Goal: Complete application form

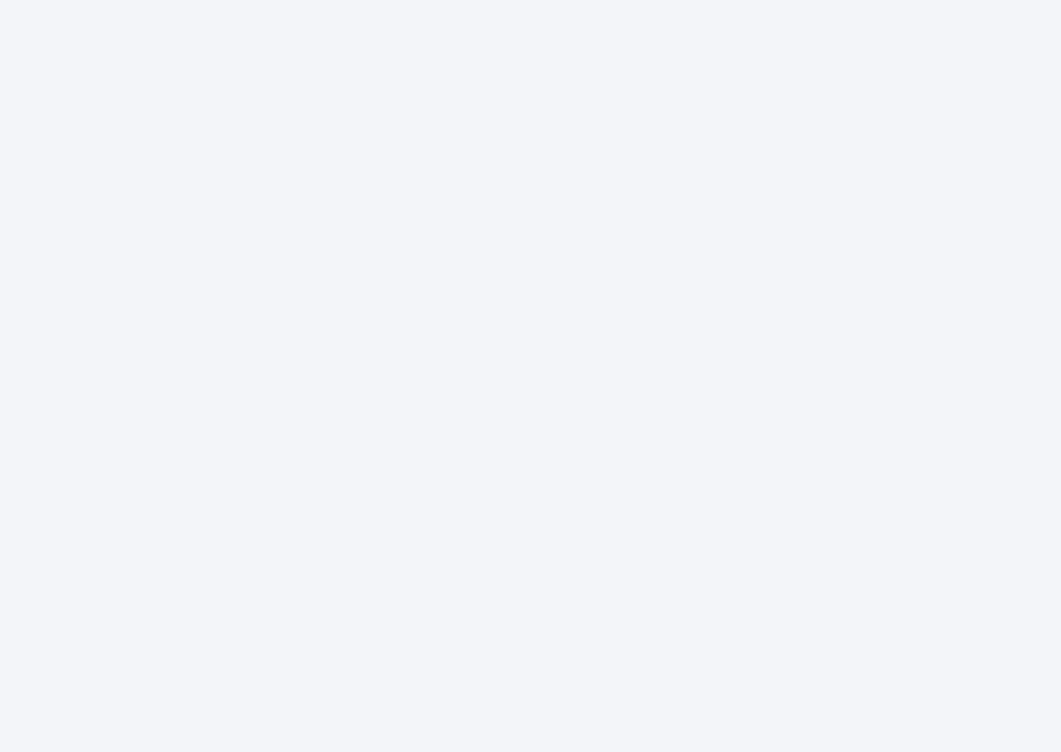
click at [553, 467] on div at bounding box center [530, 376] width 1061 height 752
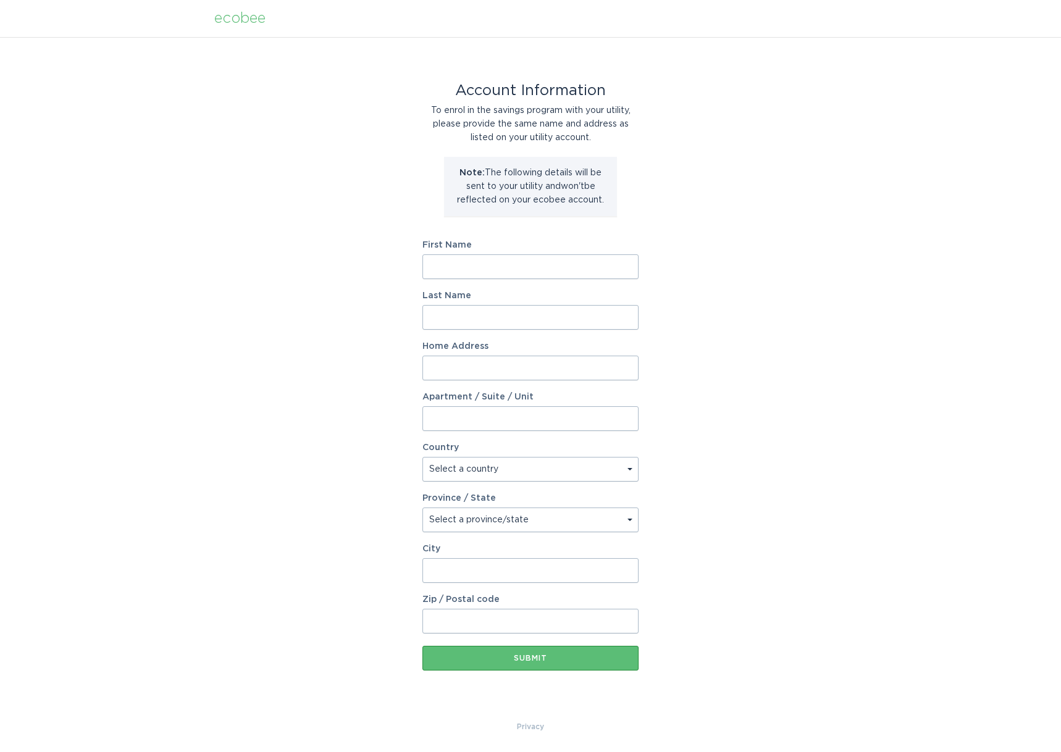
click at [434, 271] on input "First Name" at bounding box center [530, 266] width 216 height 25
type input "[PERSON_NAME]"
type input "Zarur"
type input "[STREET_ADDRESS]"
select select "US"
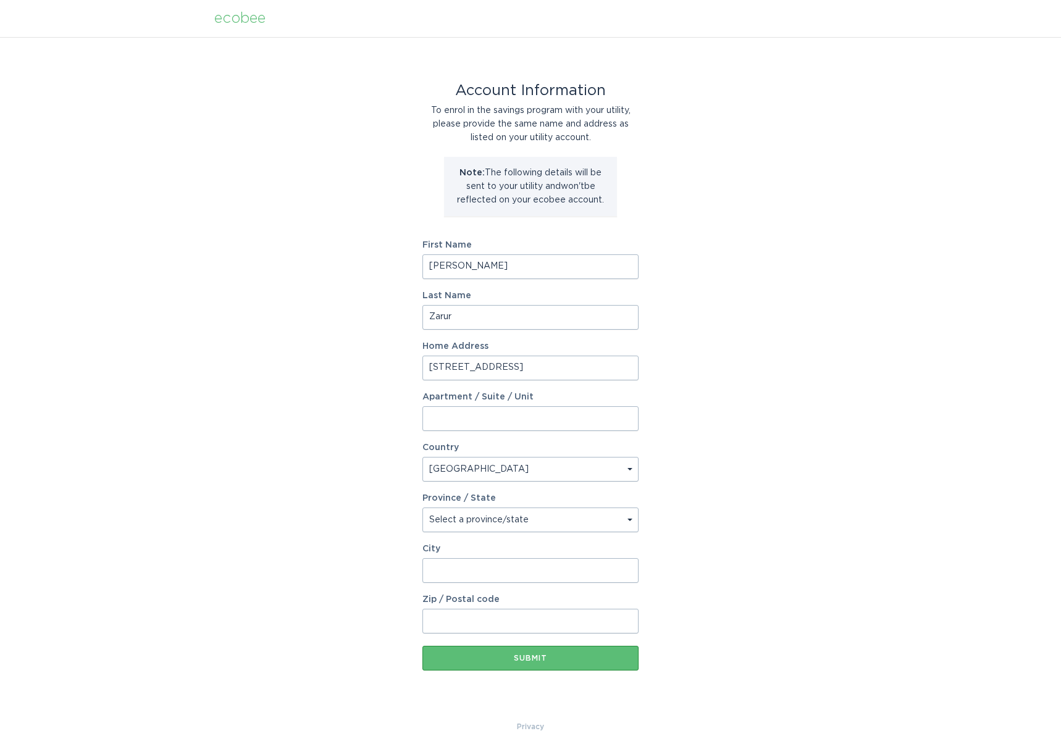
type input "Winchester"
type input "01890"
select select "MA"
click at [541, 664] on button "Submit" at bounding box center [530, 658] width 216 height 25
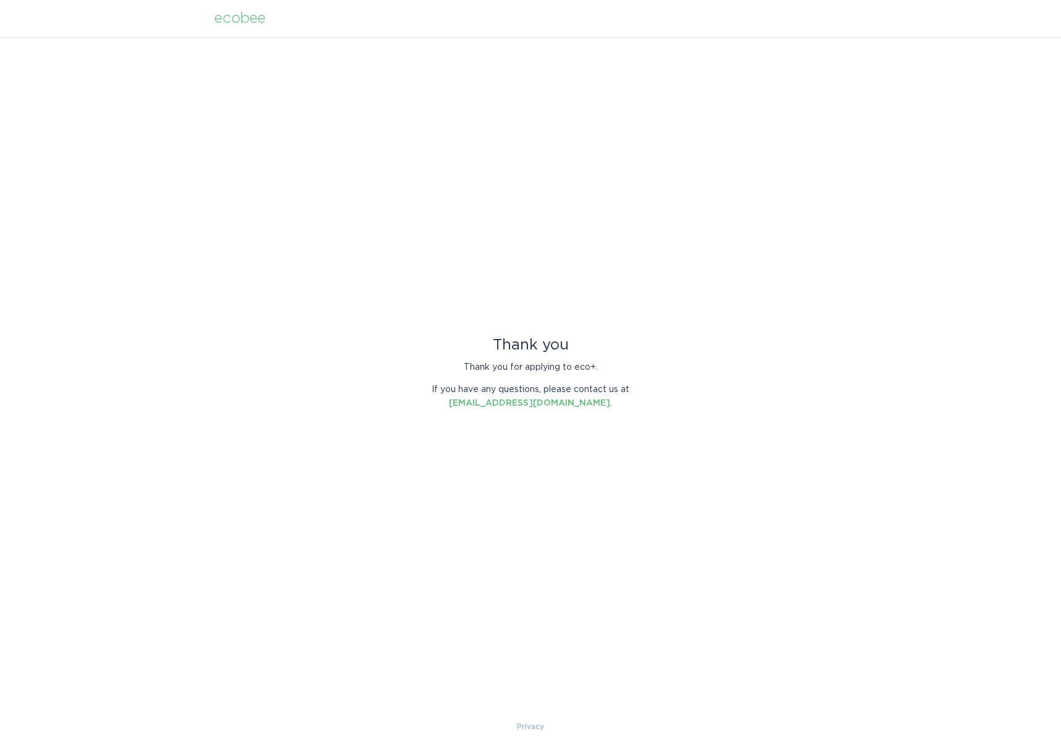
click at [233, 15] on div "ecobee" at bounding box center [239, 19] width 51 height 14
